Goal: Obtain resource: Download file/media

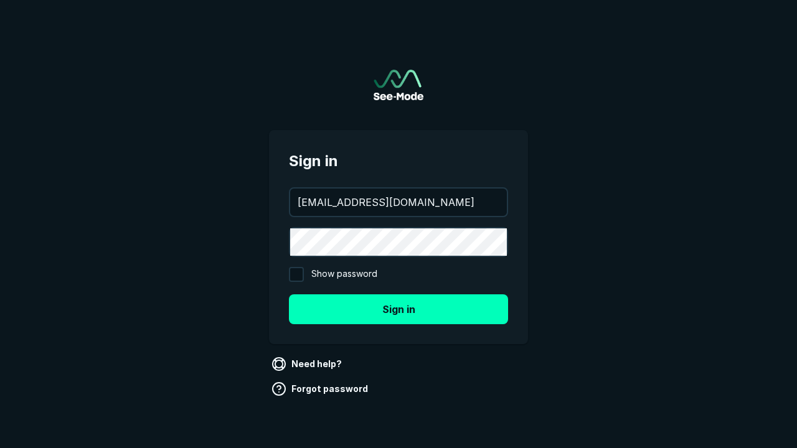
type input "[EMAIL_ADDRESS][DOMAIN_NAME]"
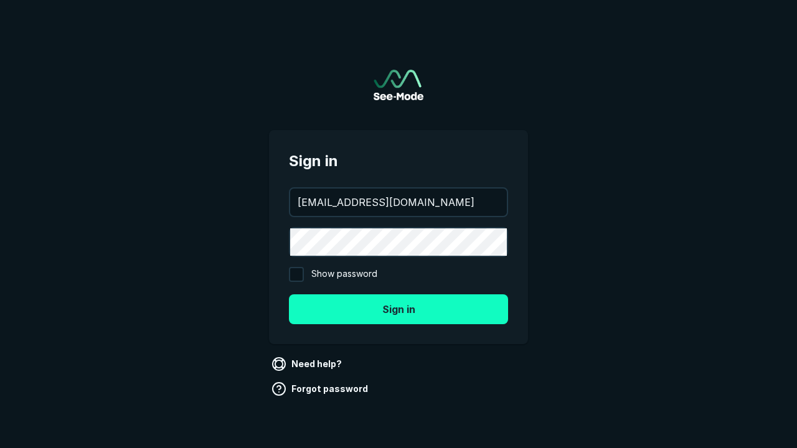
click at [398, 309] on button "Sign in" at bounding box center [398, 309] width 219 height 30
